Goal: Find specific page/section: Find specific page/section

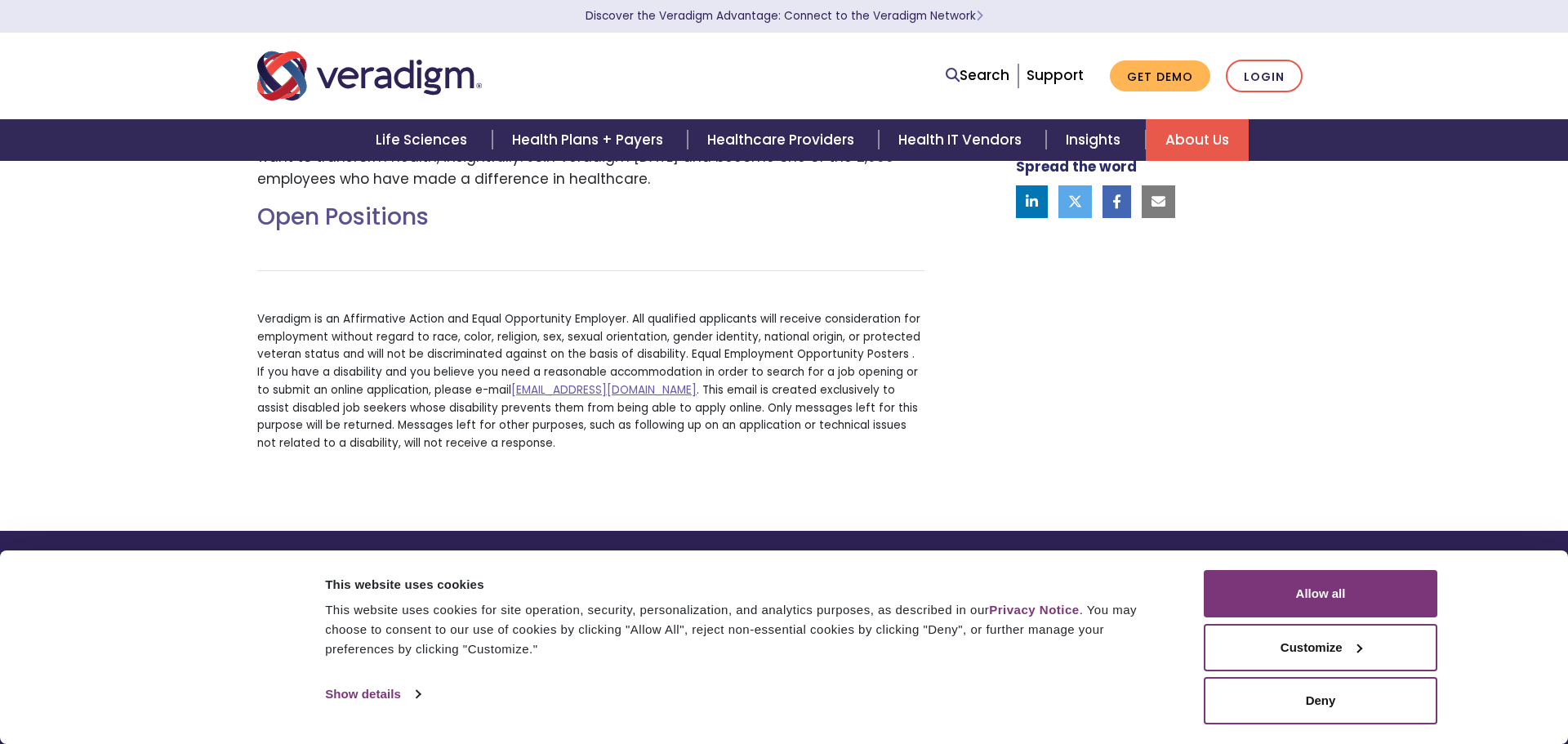
scroll to position [394, 0]
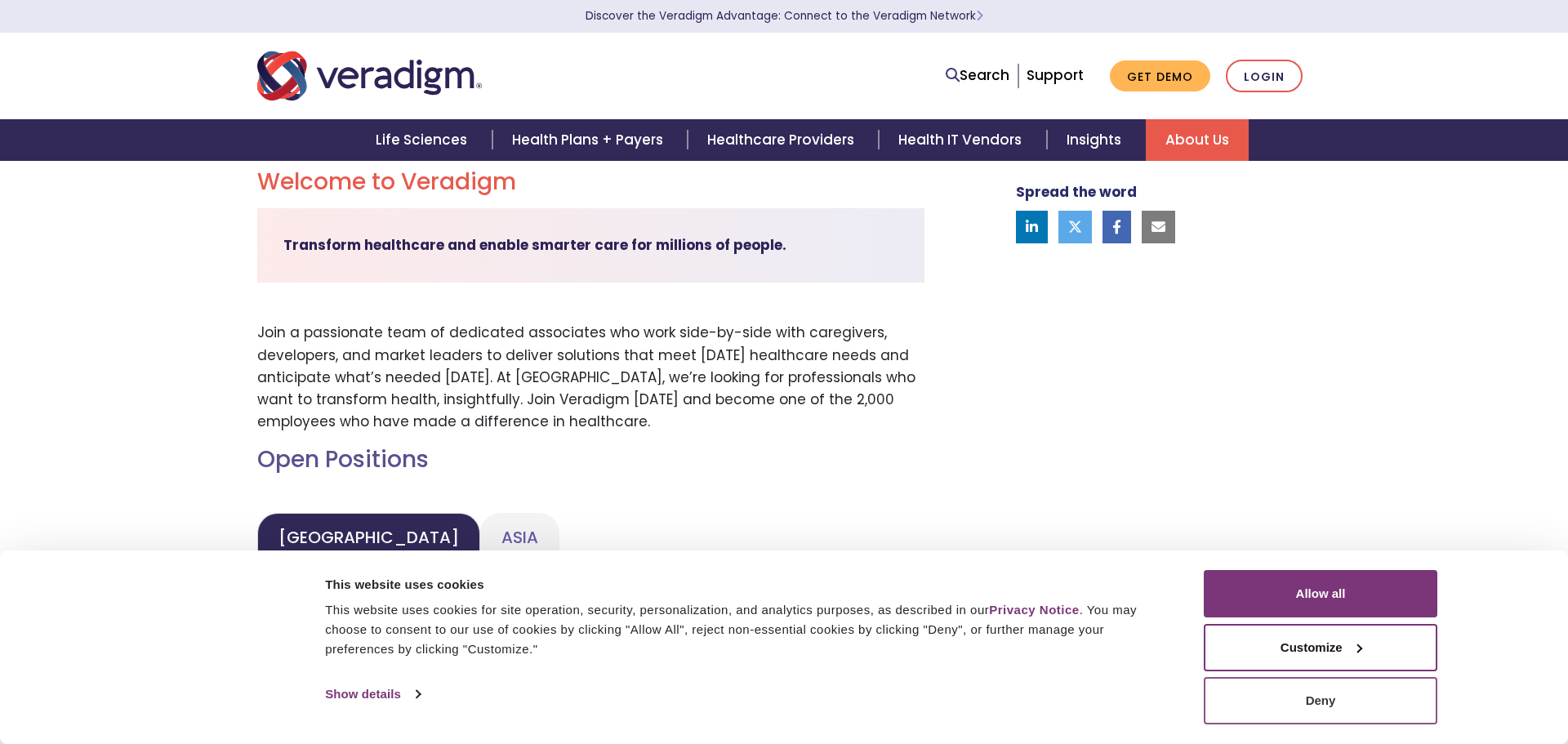
click at [1310, 695] on button "Deny" at bounding box center [1320, 700] width 234 height 47
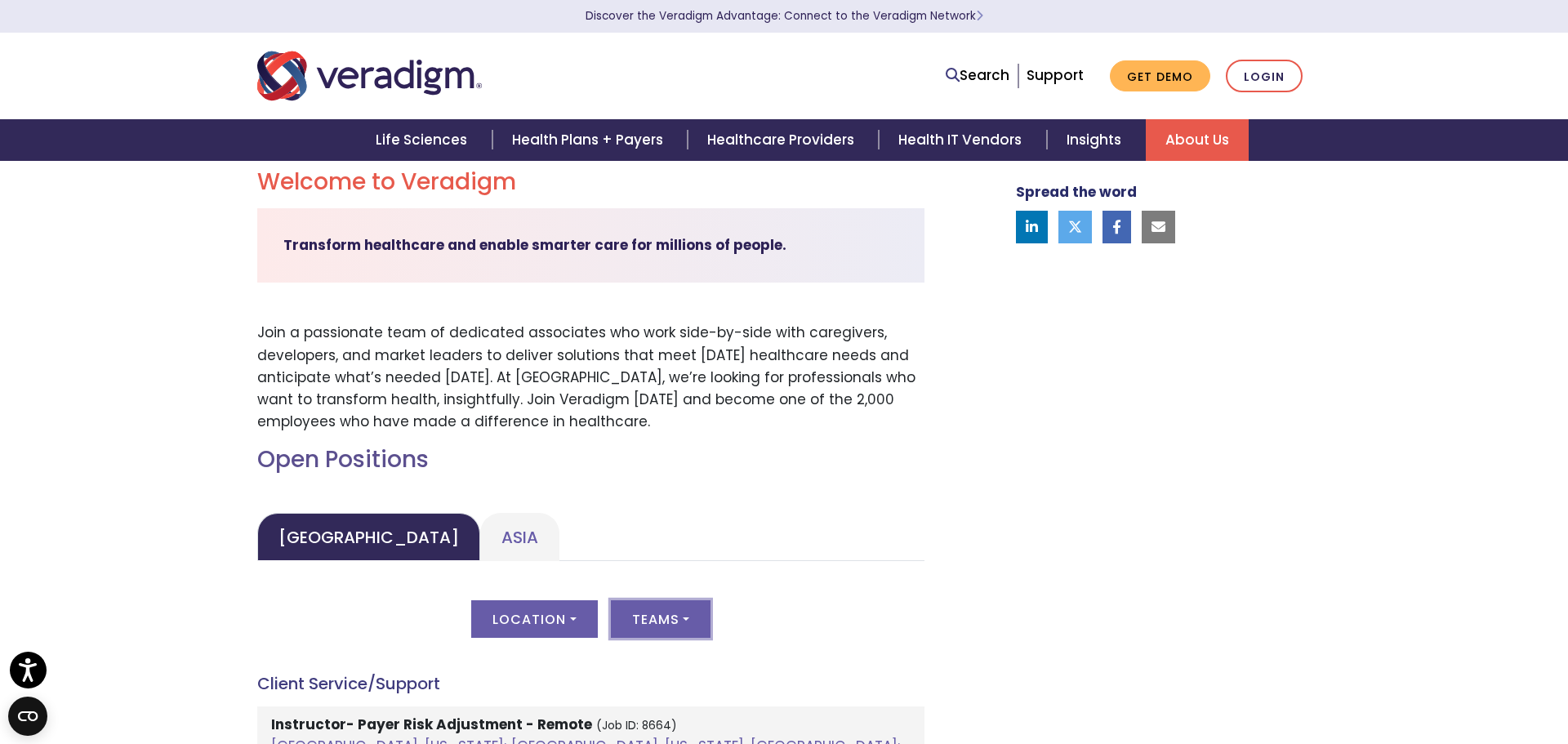
click at [661, 616] on button "Teams" at bounding box center [661, 619] width 100 height 37
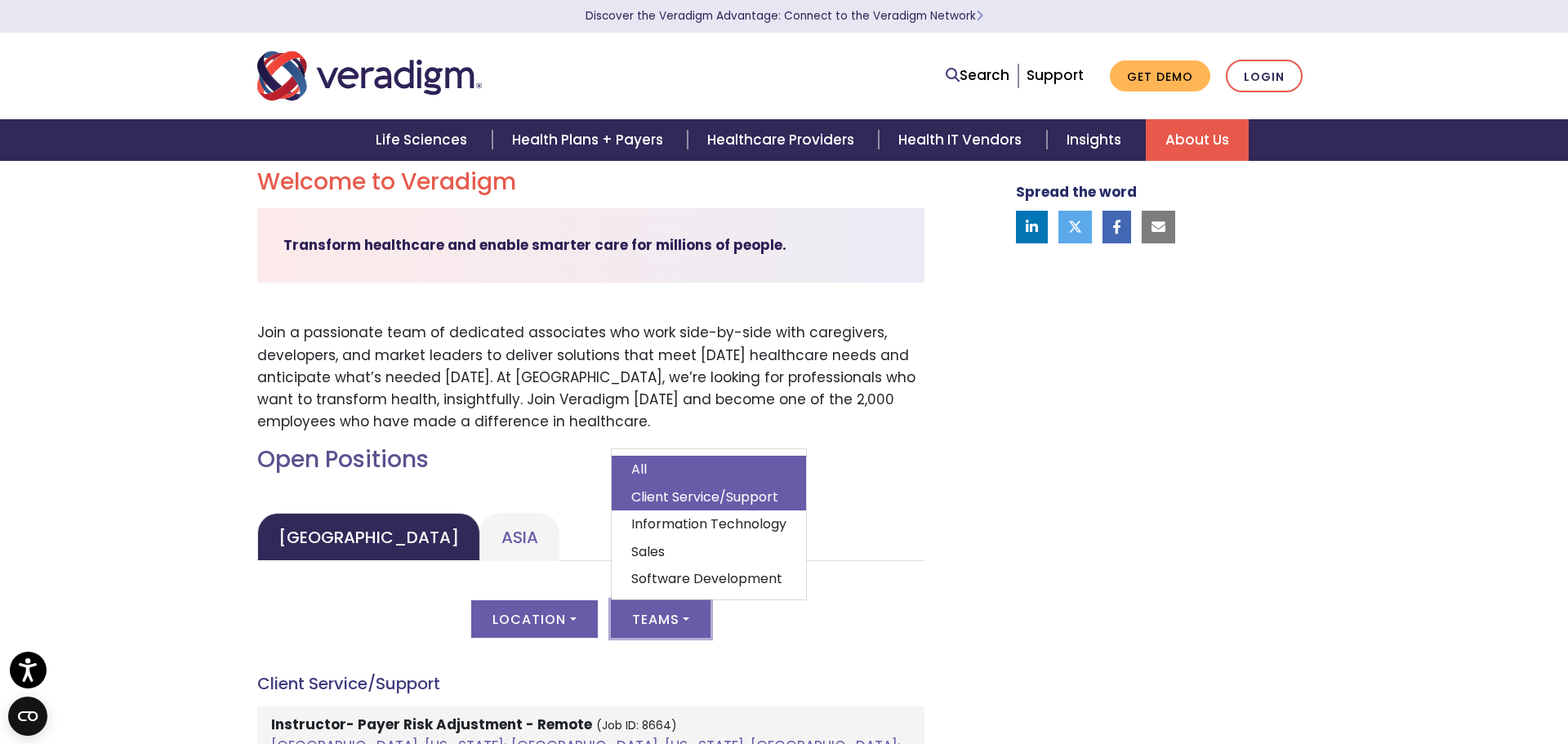
click at [711, 496] on link "Client Service/Support" at bounding box center [708, 497] width 194 height 28
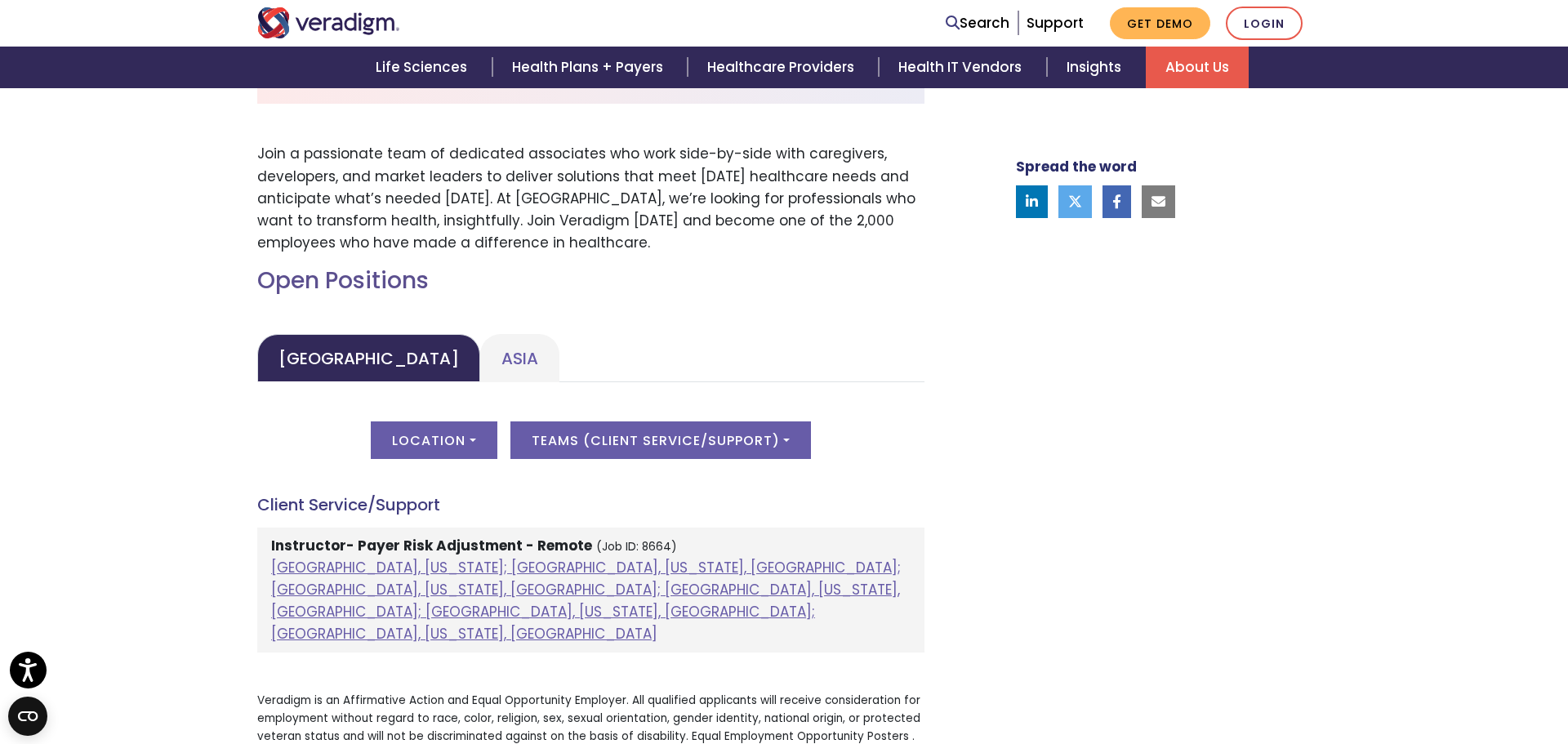
scroll to position [575, 0]
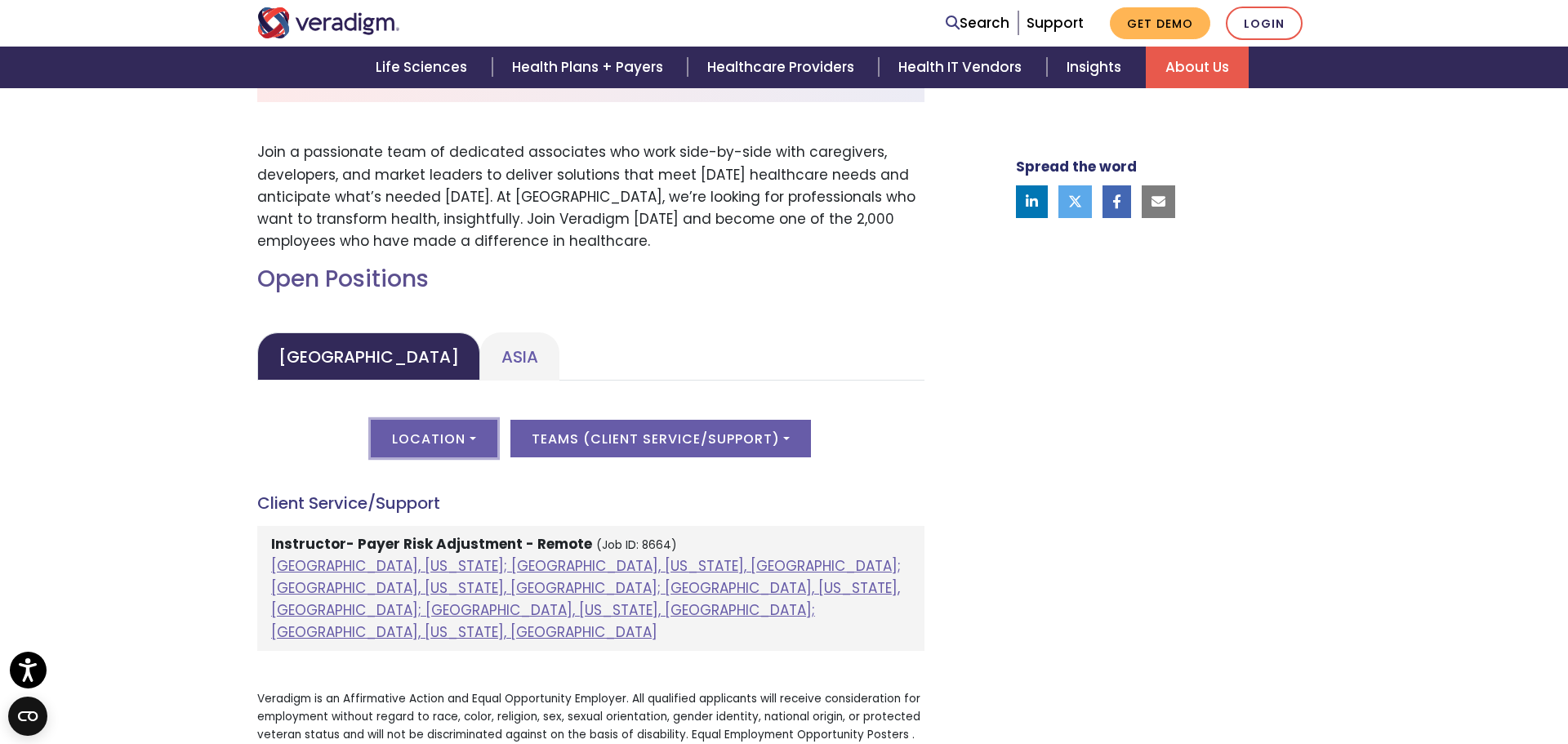
click at [469, 432] on button "Location" at bounding box center [433, 438] width 125 height 37
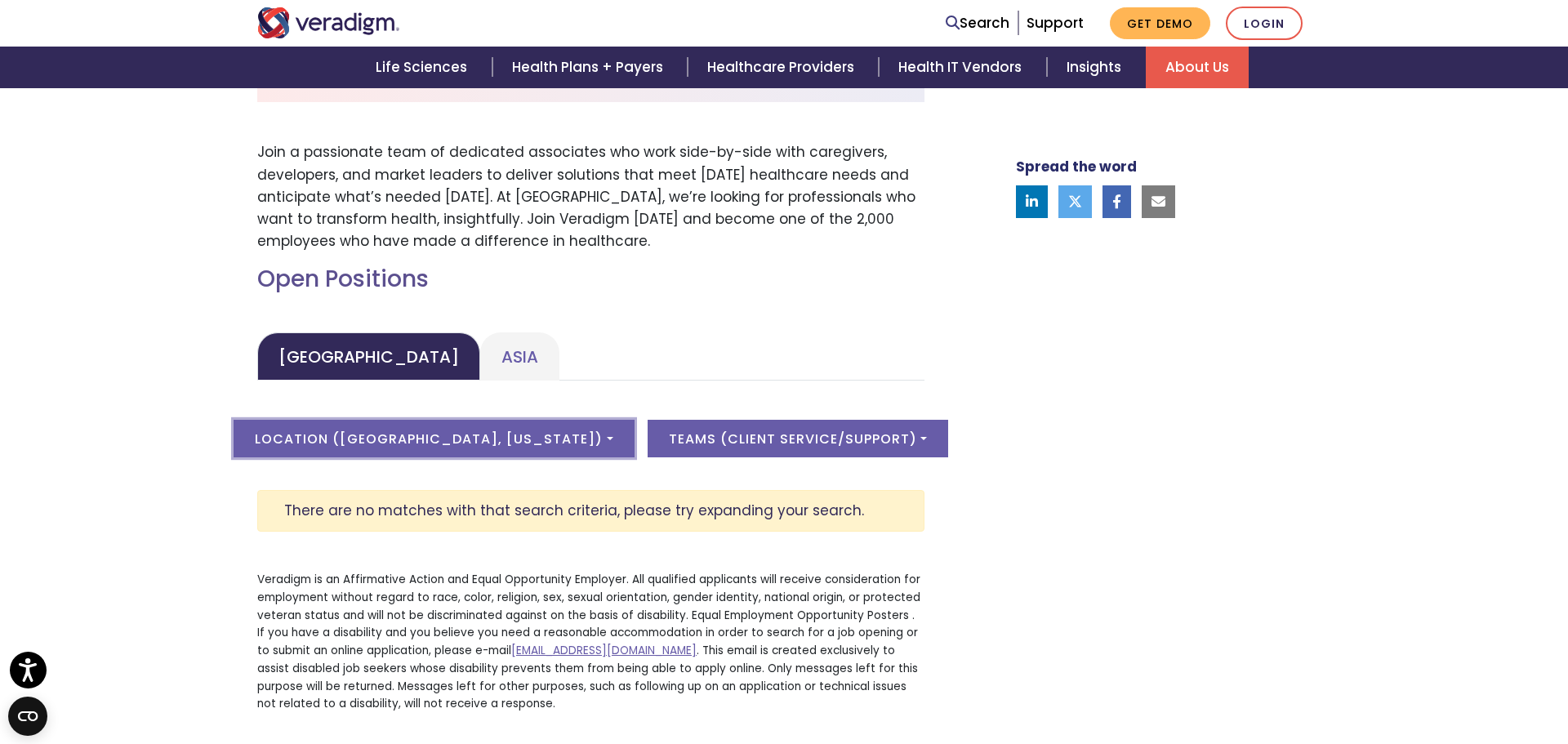
click at [425, 440] on button "Location ( [GEOGRAPHIC_DATA], [US_STATE] )" at bounding box center [434, 438] width 400 height 37
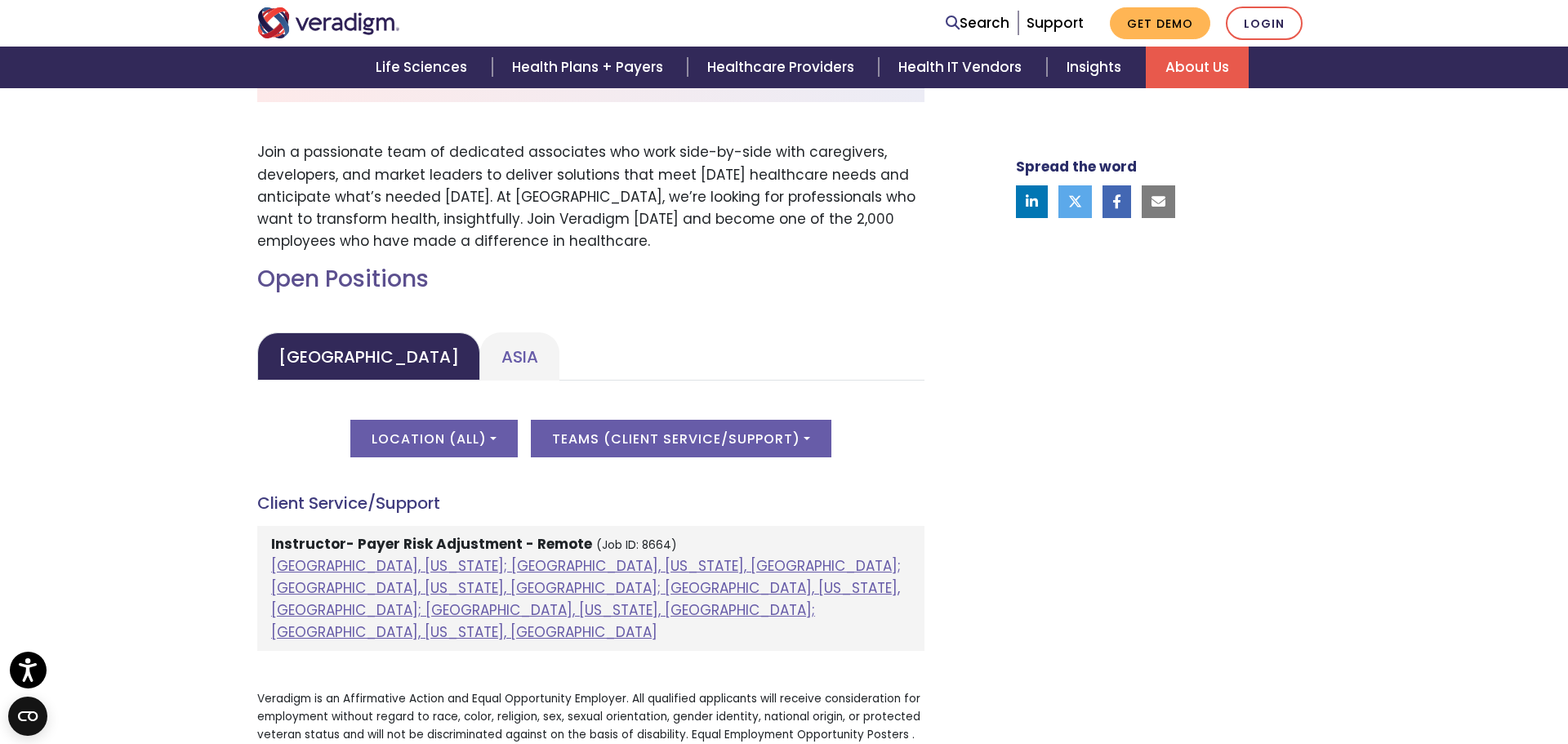
click at [382, 549] on strong "Instructor- Payer Risk Adjustment - Remote" at bounding box center [431, 544] width 321 height 19
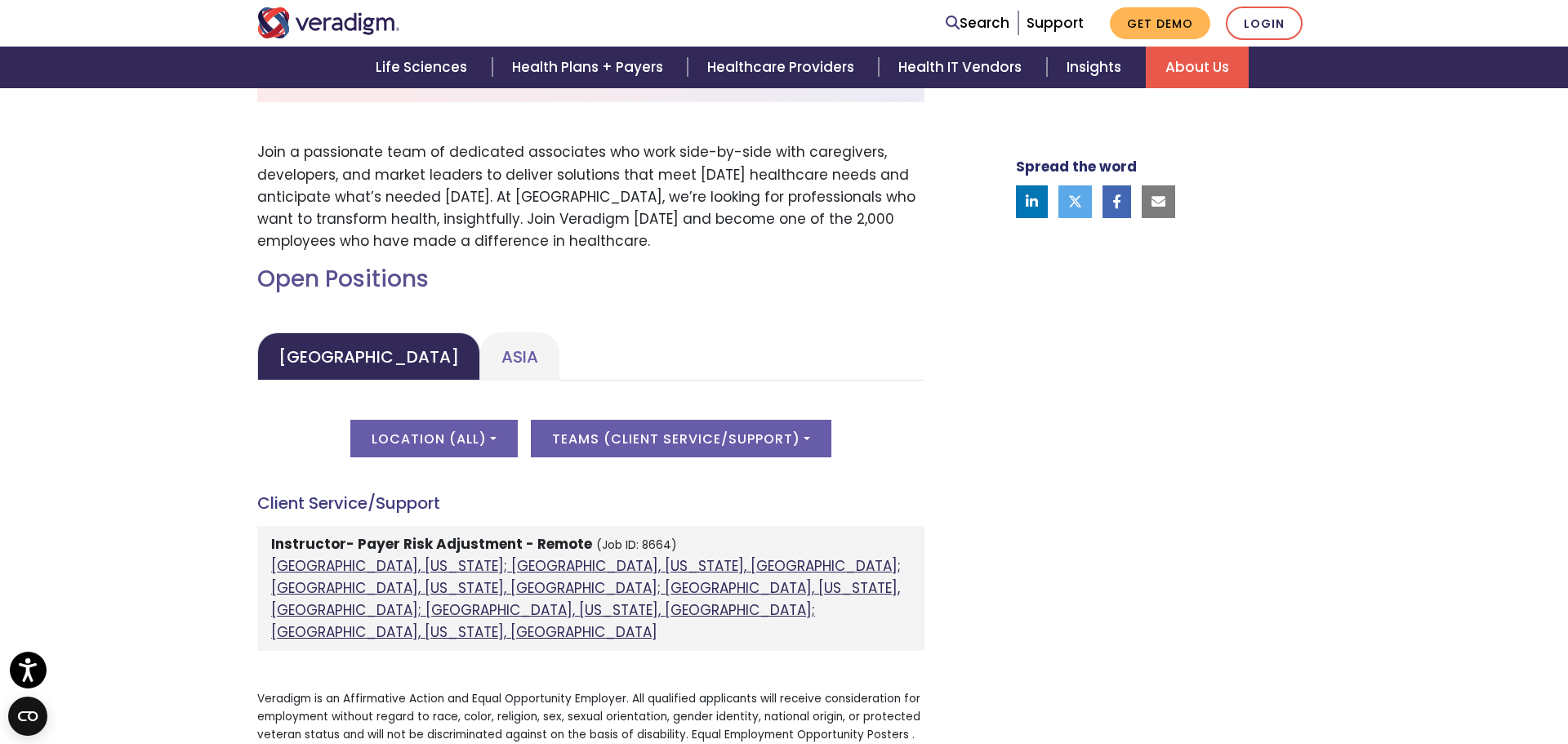
click at [759, 563] on link "[GEOGRAPHIC_DATA], [US_STATE]; [GEOGRAPHIC_DATA], [US_STATE], [GEOGRAPHIC_DATA]…" at bounding box center [586, 599] width 630 height 86
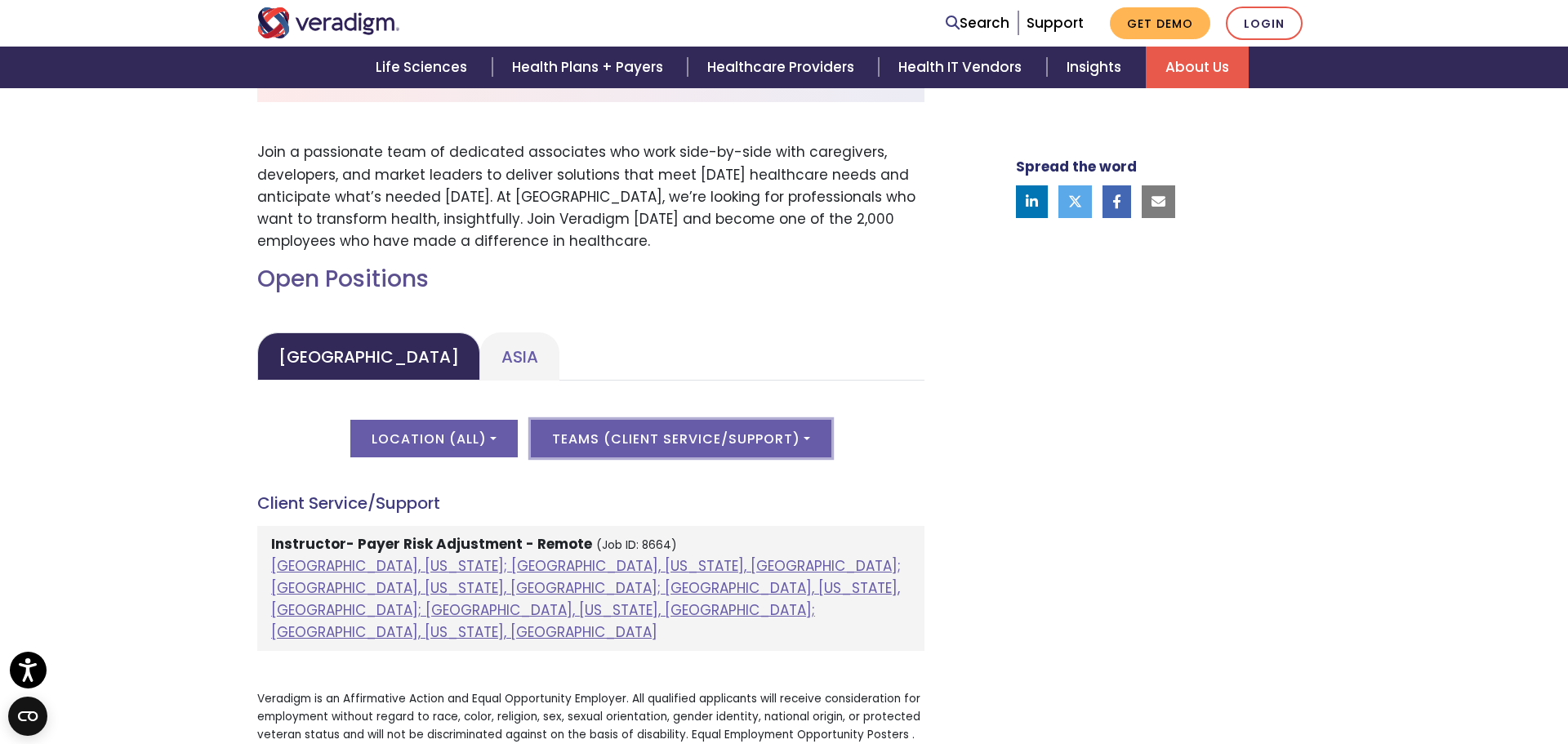
click at [607, 436] on button "Teams ( Client Service/Support )" at bounding box center [682, 438] width 301 height 37
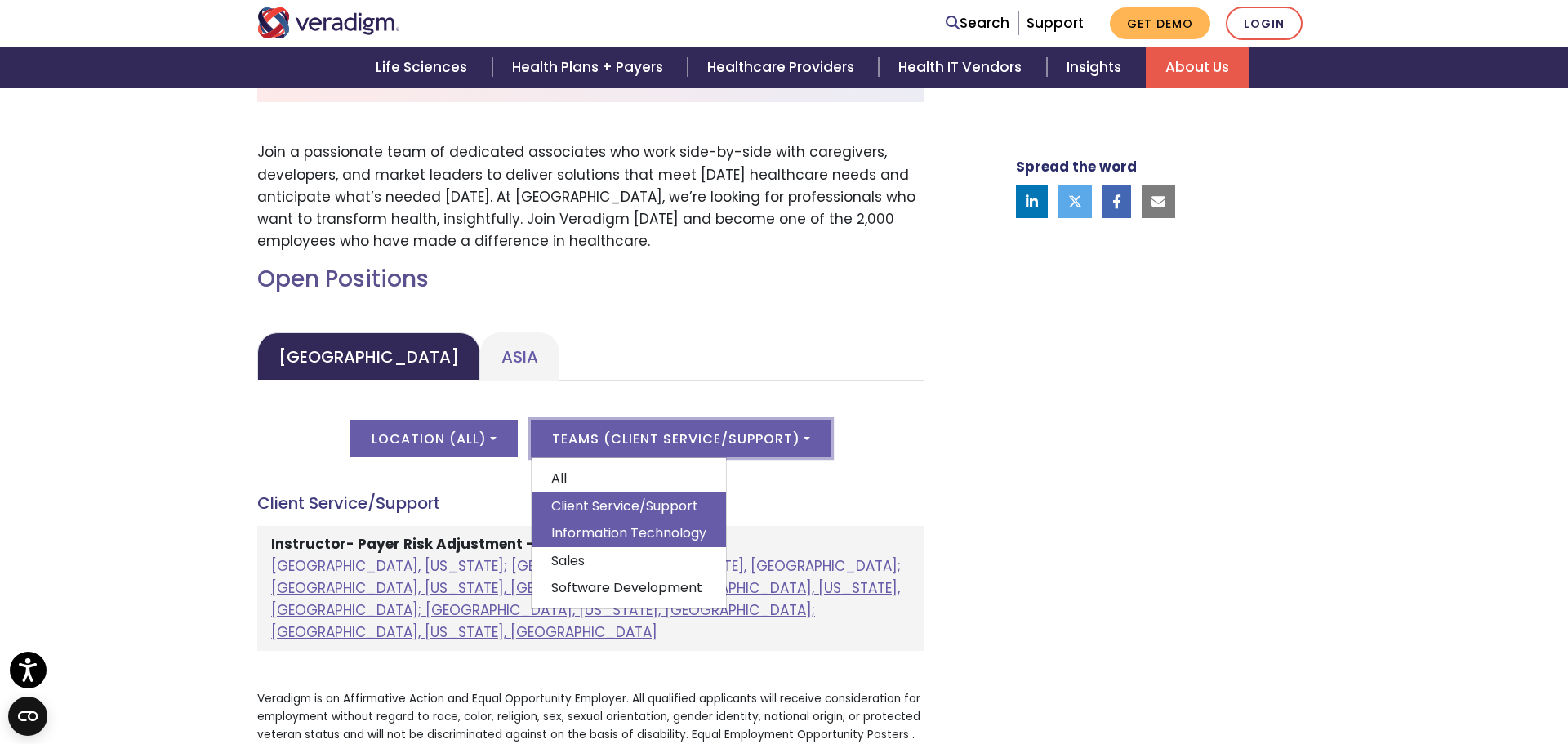
click at [589, 539] on link "Information Technology" at bounding box center [628, 533] width 194 height 28
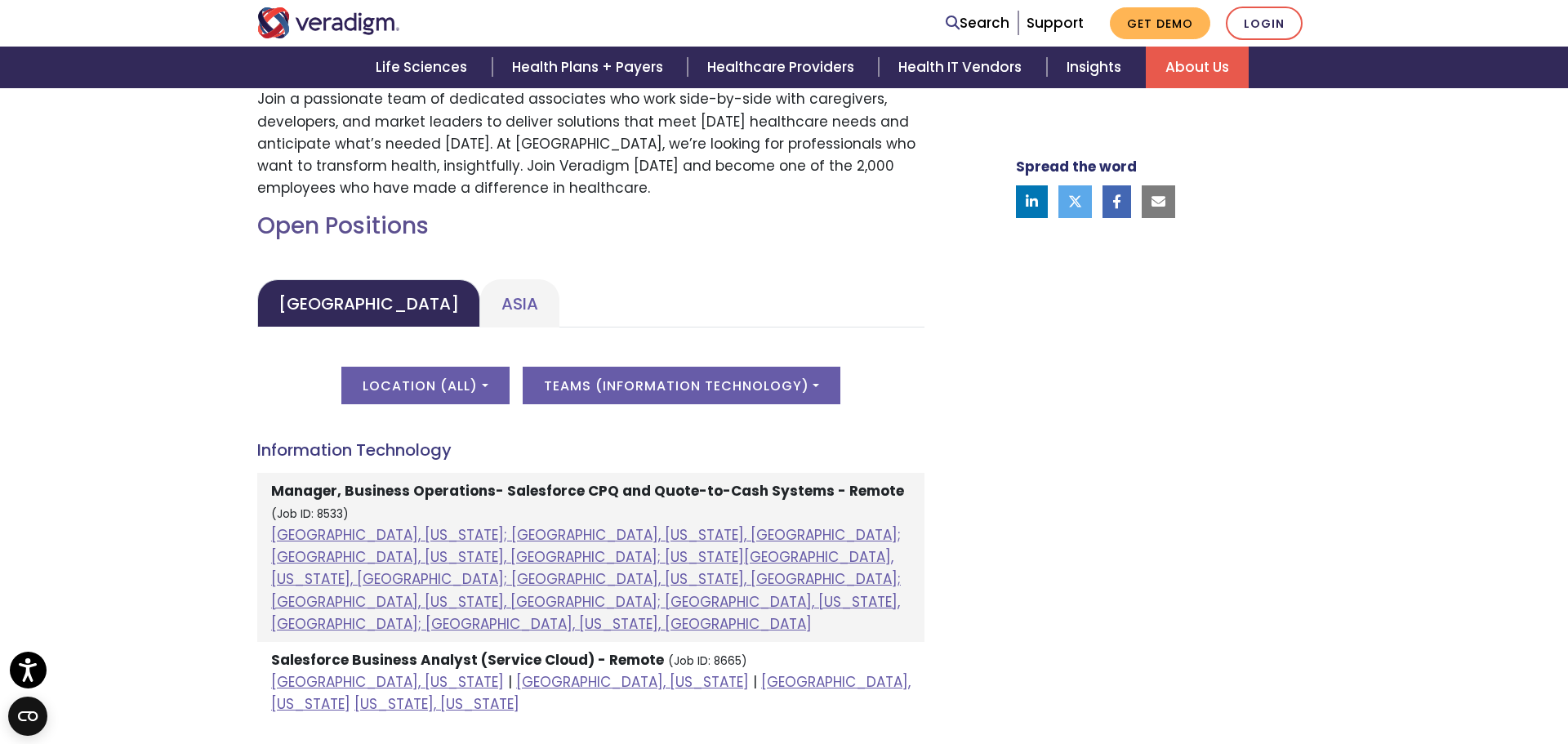
scroll to position [631, 0]
